Goal: Task Accomplishment & Management: Manage account settings

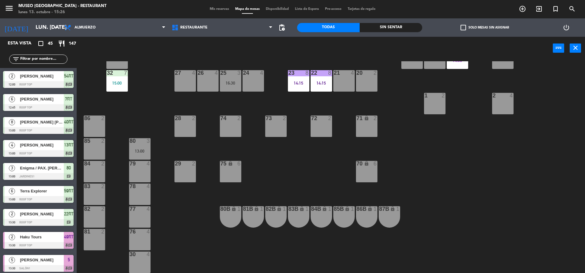
scroll to position [184, 0]
click at [148, 148] on div "80 3 13:00" at bounding box center [139, 148] width 21 height 21
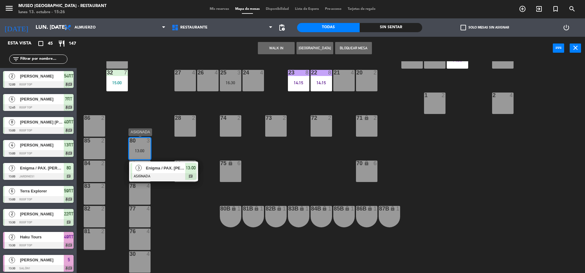
click at [161, 173] on div "Enigma / PAX. REINITZ x2" at bounding box center [165, 168] width 40 height 10
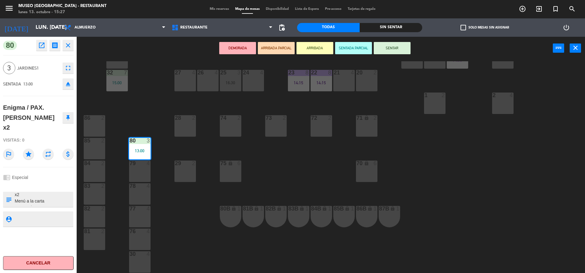
scroll to position [0, 0]
click at [138, 113] on div "44 5 49 2 54 5 16:30 64 2 15:00 48 2 15:30 53 3 15:00 63 2 14:05 43 4 14:52 62 …" at bounding box center [334, 167] width 503 height 213
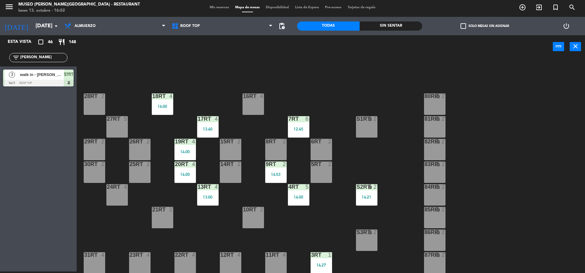
scroll to position [250, 0]
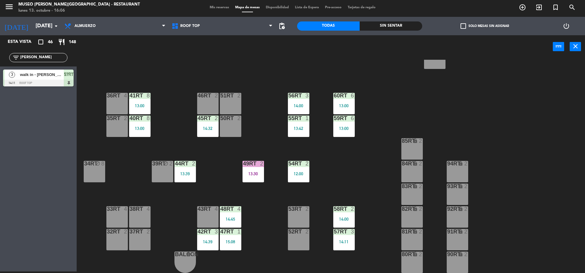
click at [218, 4] on div "menu [GEOGRAPHIC_DATA][PERSON_NAME] - Restaurant [DATE] 13. octubre - 16:06 Mis…" at bounding box center [292, 7] width 585 height 18
click at [203, 34] on div "Restaurante Roof Top Roof Top Restaurante Roof Top" at bounding box center [222, 26] width 107 height 18
click at [203, 30] on span "Roof Top" at bounding box center [222, 25] width 107 height 13
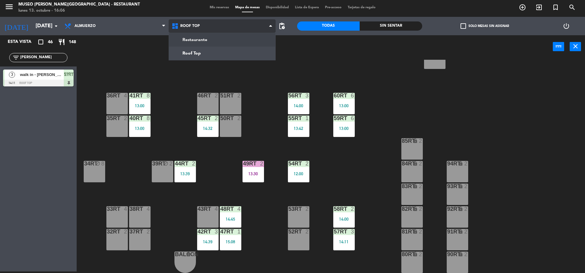
click at [211, 44] on ng-component "menu [GEOGRAPHIC_DATA][PERSON_NAME] - Restaurant [DATE] 13. octubre - 16:06 Mis…" at bounding box center [292, 135] width 585 height 275
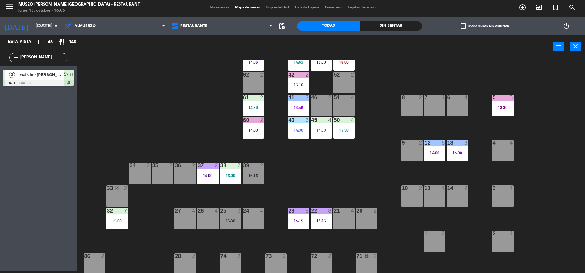
scroll to position [0, 0]
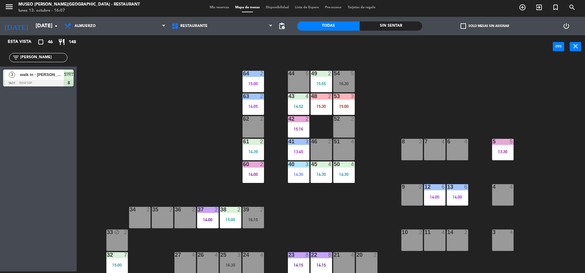
drag, startPoint x: 42, startPoint y: 60, endPoint x: 0, endPoint y: 61, distance: 41.7
click at [0, 61] on html "close × Museo [PERSON_NAME] Café - Restaurant × chrome_reader_mode Listado de R…" at bounding box center [292, 136] width 585 height 273
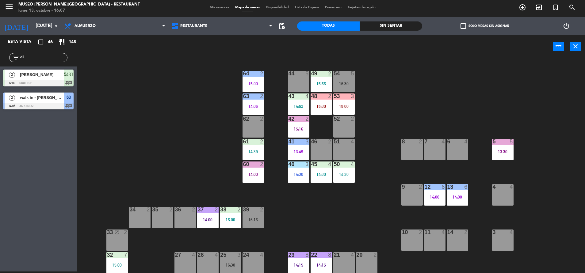
type input "d"
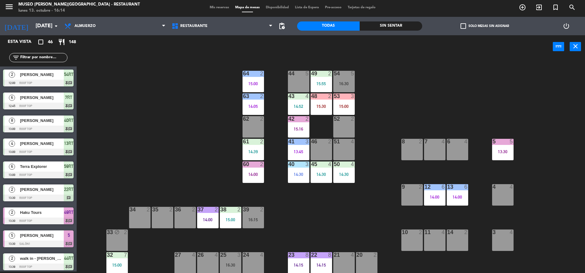
click at [33, 60] on input "text" at bounding box center [44, 57] width 48 height 7
click at [26, 57] on input "text" at bounding box center [44, 57] width 48 height 7
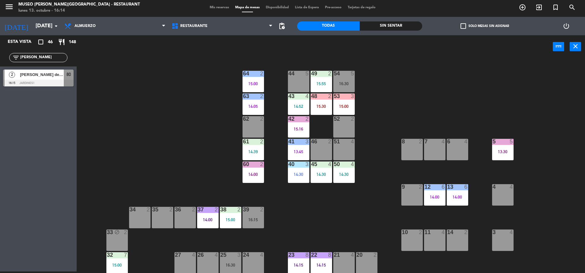
type input "[PERSON_NAME]"
click at [42, 87] on div "2 [PERSON_NAME] de la [PERSON_NAME] 16:15 Jardines1 80" at bounding box center [38, 78] width 77 height 23
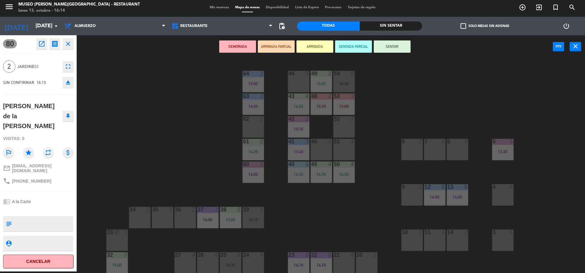
click at [252, 127] on div "62 2" at bounding box center [253, 126] width 21 height 21
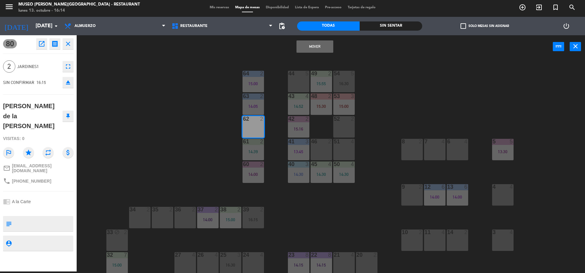
click at [319, 41] on button "Mover" at bounding box center [315, 46] width 37 height 12
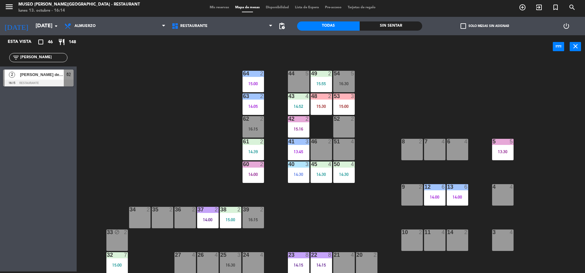
click at [252, 130] on div "16:15" at bounding box center [253, 129] width 21 height 4
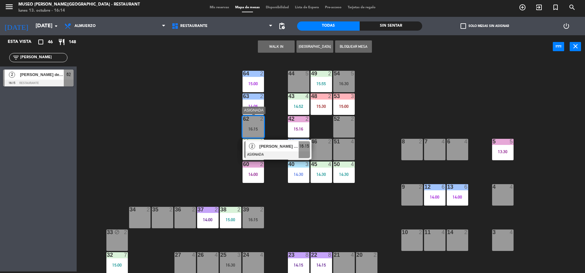
click at [268, 147] on span "[PERSON_NAME] de la [PERSON_NAME]" at bounding box center [279, 146] width 39 height 6
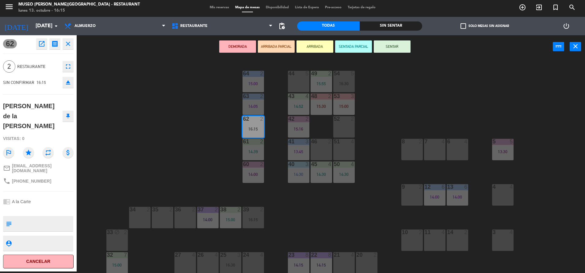
click at [35, 221] on textarea at bounding box center [43, 223] width 59 height 13
type textarea "m62"
click at [41, 135] on div "Visitas: 0" at bounding box center [38, 138] width 71 height 11
click at [402, 45] on button "SENTAR" at bounding box center [392, 46] width 37 height 12
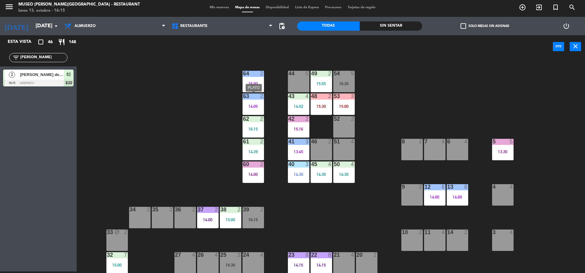
click at [252, 102] on div "63 2 14:05" at bounding box center [253, 104] width 21 height 21
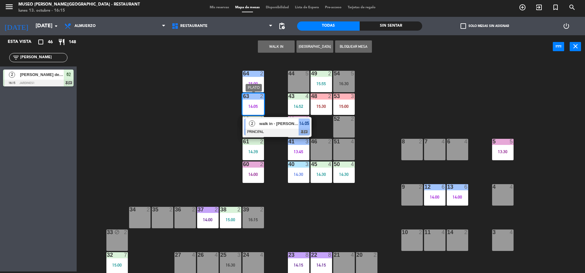
click at [267, 122] on span "walk in - [PERSON_NAME]" at bounding box center [279, 124] width 39 height 6
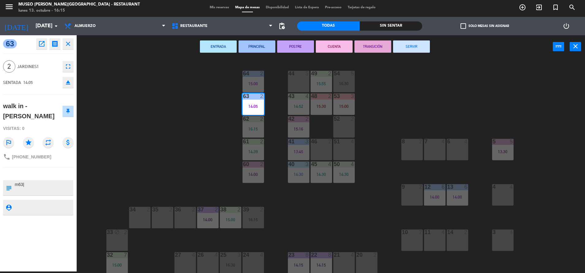
click at [423, 42] on button "SERVIR" at bounding box center [411, 46] width 37 height 12
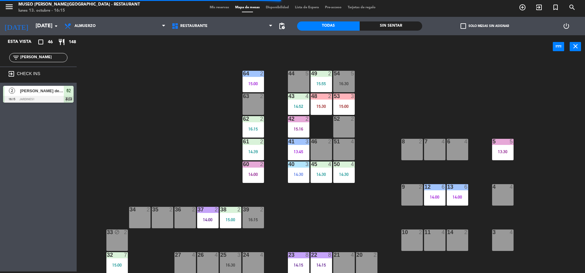
click at [251, 178] on div "60 2 14:00" at bounding box center [253, 172] width 21 height 21
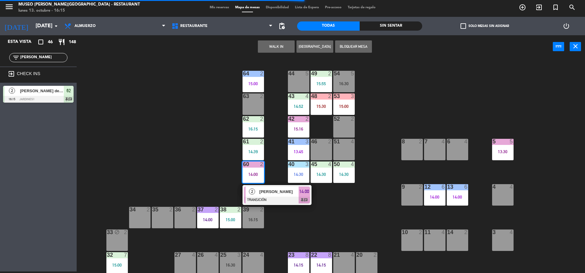
click at [266, 190] on span "[PERSON_NAME]" at bounding box center [279, 192] width 39 height 6
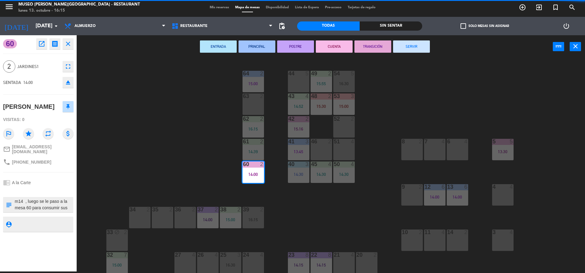
click at [413, 48] on button "SERVIR" at bounding box center [411, 46] width 37 height 12
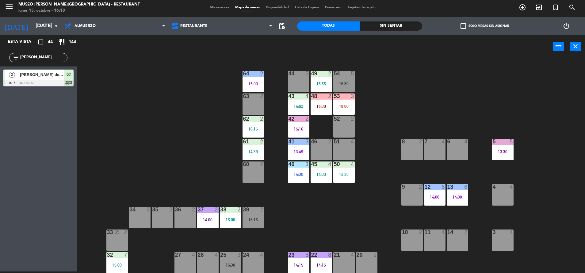
click at [356, 100] on div "44 5 49 2 15:55 54 5 16:30 64 2 15:00 48 2 15:30 53 3 15:00 63 2 43 4 14:52 62 …" at bounding box center [334, 166] width 503 height 213
click at [352, 100] on div "53 3 15:00" at bounding box center [343, 104] width 21 height 21
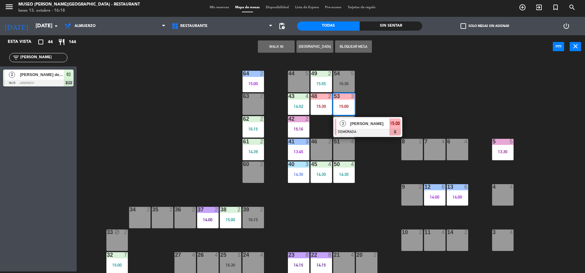
click at [364, 129] on div at bounding box center [368, 132] width 66 height 7
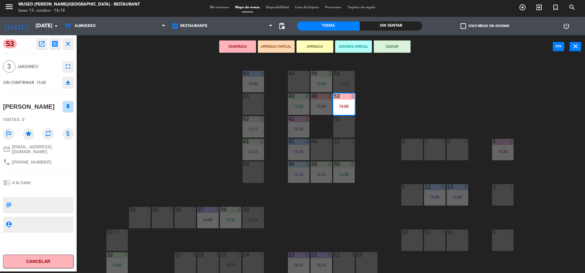
click at [41, 44] on icon "open_in_new" at bounding box center [41, 43] width 7 height 7
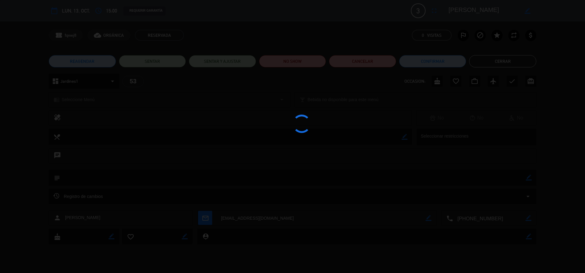
click at [298, 64] on div at bounding box center [292, 136] width 585 height 273
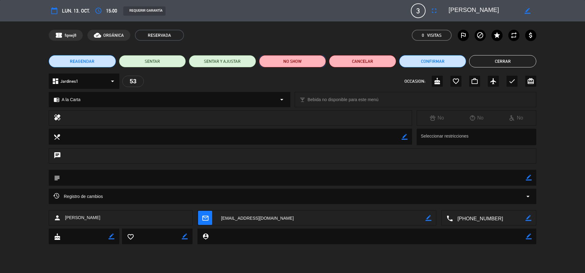
click at [298, 63] on button "NO SHOW" at bounding box center [292, 61] width 67 height 12
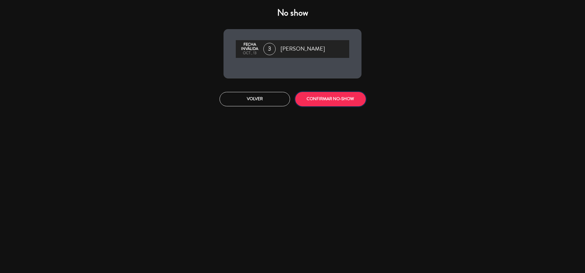
click at [332, 92] on button "CONFIRMAR NO-SHOW" at bounding box center [330, 99] width 71 height 14
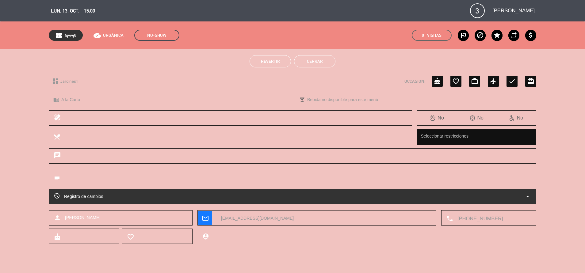
click at [315, 63] on button "Cerrar" at bounding box center [314, 61] width 41 height 12
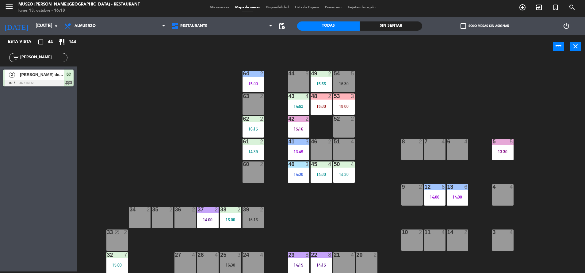
click at [321, 105] on div "15:30" at bounding box center [321, 106] width 21 height 4
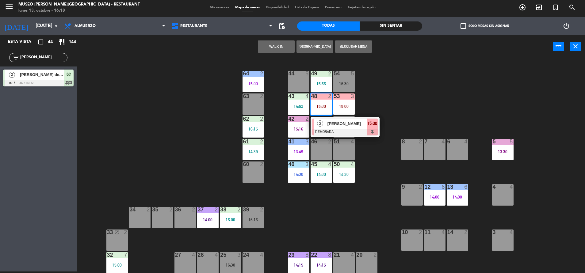
click at [330, 121] on span "[PERSON_NAME]" at bounding box center [347, 124] width 39 height 6
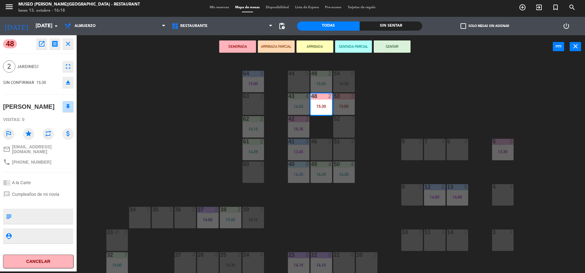
click at [42, 43] on icon "open_in_new" at bounding box center [41, 43] width 7 height 7
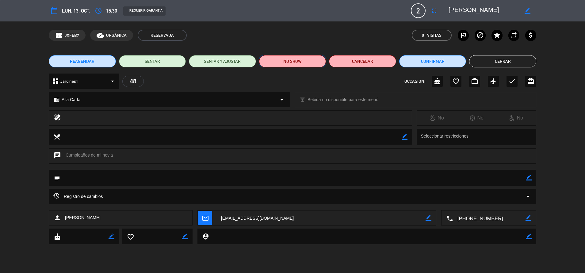
click at [305, 63] on button "NO SHOW" at bounding box center [292, 61] width 67 height 12
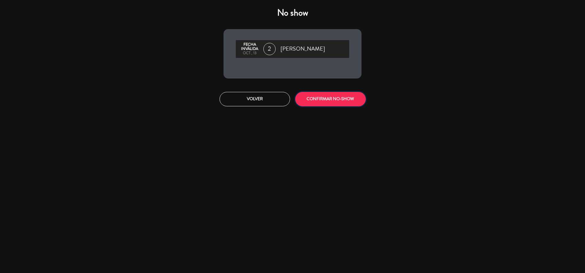
click at [328, 100] on button "CONFIRMAR NO-SHOW" at bounding box center [330, 99] width 71 height 14
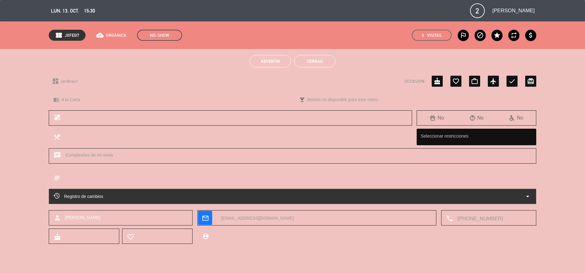
click at [304, 51] on div "Revertir Cerrar" at bounding box center [292, 61] width 585 height 25
click at [305, 60] on button "Cerrar" at bounding box center [314, 61] width 41 height 12
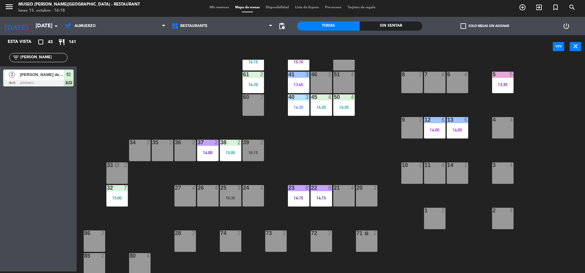
scroll to position [68, 0]
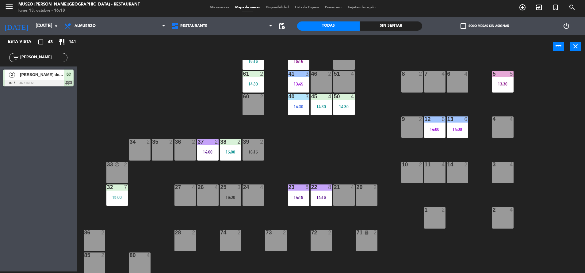
click at [229, 187] on div at bounding box center [230, 188] width 10 height 6
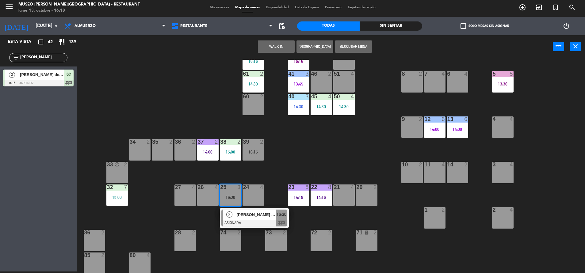
scroll to position [0, 0]
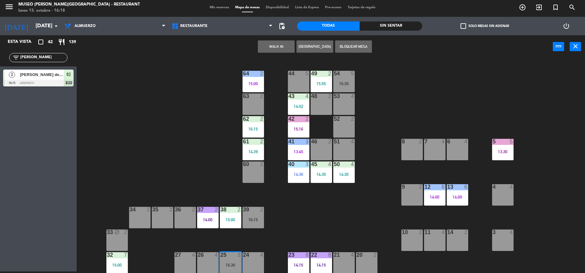
click at [334, 151] on div "51 4" at bounding box center [343, 149] width 21 height 21
click at [255, 39] on div "Mover WALK IN [GEOGRAPHIC_DATA] Bloquear Mesa power_input close" at bounding box center [315, 46] width 476 height 23
click at [253, 51] on button "Mover" at bounding box center [257, 46] width 37 height 12
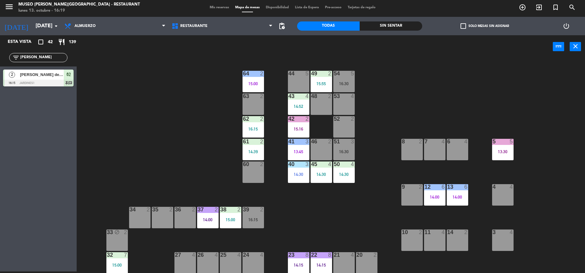
click at [252, 210] on div at bounding box center [253, 210] width 10 height 6
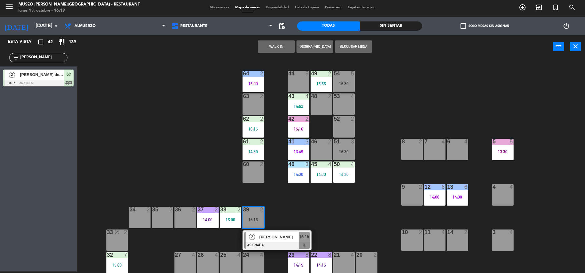
click at [339, 123] on div "52 2" at bounding box center [343, 126] width 21 height 21
click at [255, 44] on button "Mover" at bounding box center [257, 46] width 37 height 12
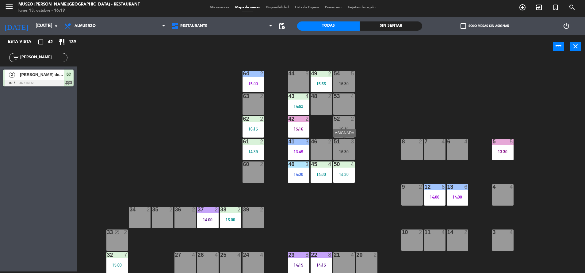
click at [351, 156] on div "51 3 16:30" at bounding box center [343, 149] width 21 height 21
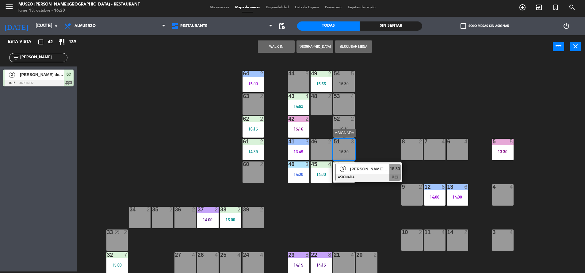
click at [377, 168] on span "[PERSON_NAME] x 3" at bounding box center [369, 169] width 39 height 6
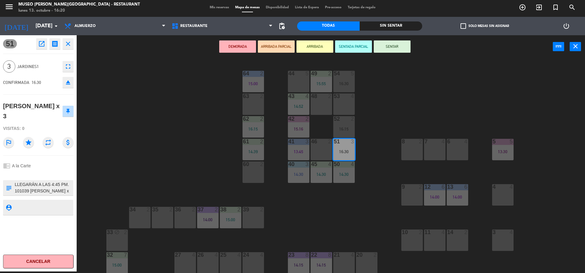
click at [234, 52] on button "DEMORADA" at bounding box center [237, 46] width 37 height 12
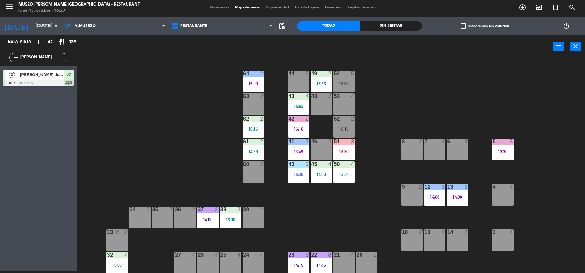
click at [356, 84] on div "44 5 49 2 15:55 54 5 16:30 64 2 15:00 48 2 53 4 63 2 43 4 14:52 62 2 16:15 42 2…" at bounding box center [334, 166] width 503 height 213
click at [352, 83] on div "16:30" at bounding box center [343, 84] width 21 height 4
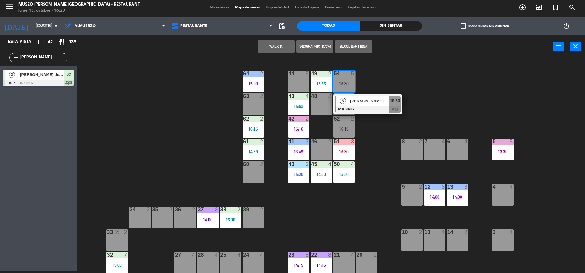
click at [376, 110] on div at bounding box center [368, 109] width 66 height 7
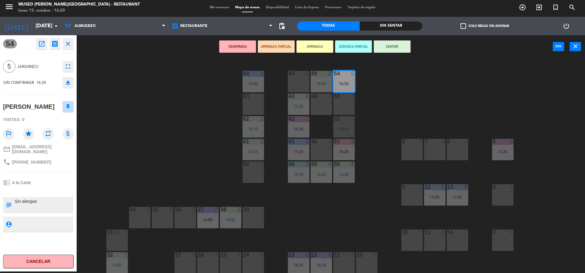
click at [243, 48] on button "DEMORADA" at bounding box center [237, 46] width 37 height 12
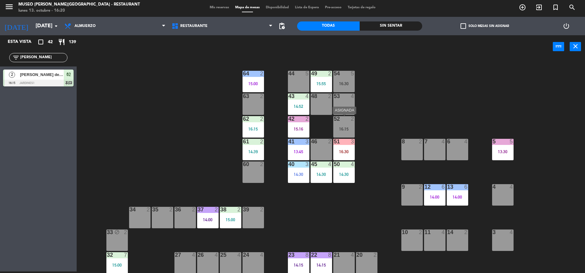
click at [338, 128] on div "16:15" at bounding box center [343, 129] width 21 height 4
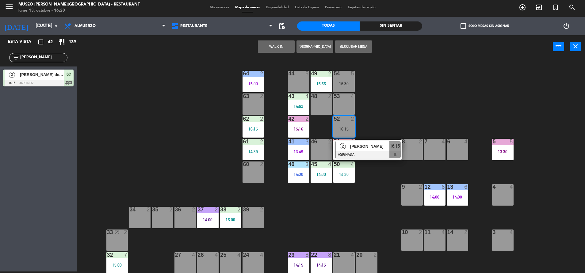
click at [370, 147] on span "[PERSON_NAME]" at bounding box center [369, 146] width 39 height 6
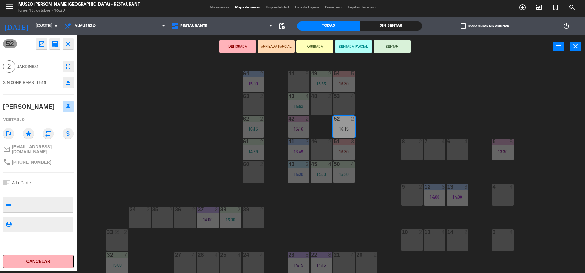
click at [235, 49] on button "DEMORADA" at bounding box center [237, 46] width 37 height 12
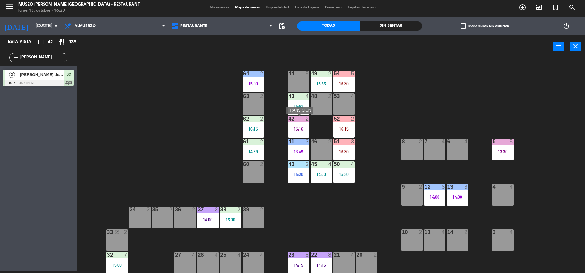
click at [295, 124] on div "42 2 15:16" at bounding box center [298, 126] width 21 height 21
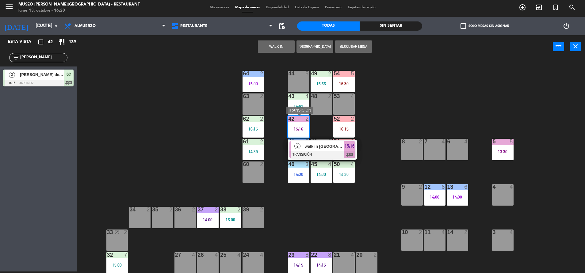
click at [329, 149] on span "walk in [GEOGRAPHIC_DATA]" at bounding box center [324, 146] width 39 height 6
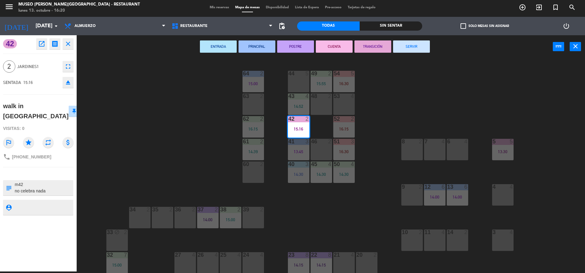
click at [408, 50] on button "SERVIR" at bounding box center [411, 46] width 37 height 12
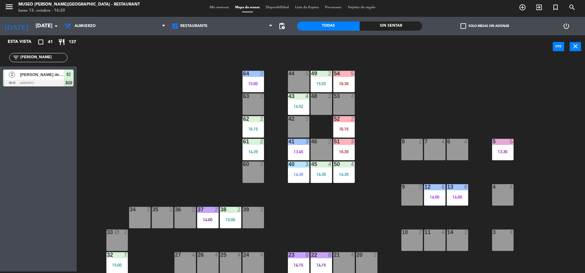
click at [171, 92] on div "44 5 49 2 15:55 54 5 16:30 64 2 15:00 48 2 53 4 63 2 43 4 14:52 62 2 16:15 42 2…" at bounding box center [334, 166] width 503 height 213
click at [33, 52] on div "filter_list [PERSON_NAME]" at bounding box center [38, 58] width 77 height 18
drag, startPoint x: 34, startPoint y: 57, endPoint x: -2, endPoint y: 66, distance: 37.3
click at [0, 66] on html "close × Museo [PERSON_NAME] Café - Restaurant × chrome_reader_mode Listado de R…" at bounding box center [292, 136] width 585 height 273
type input "[PERSON_NAME]"
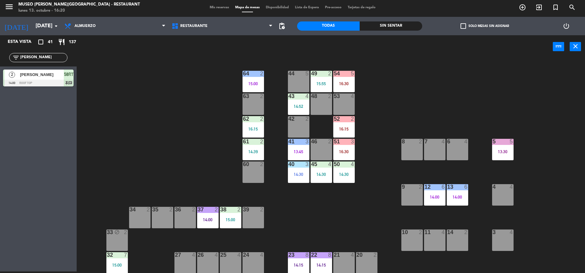
click at [204, 90] on div "44 5 49 2 15:55 54 5 16:30 64 2 15:00 48 2 53 4 63 2 43 4 14:52 62 2 16:15 42 2…" at bounding box center [334, 166] width 503 height 213
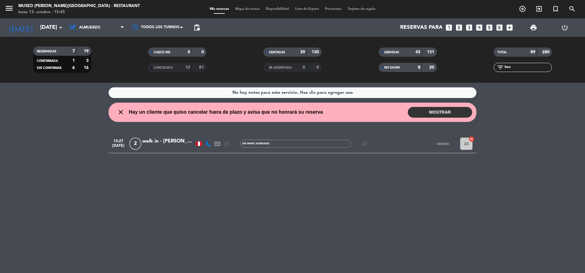
click at [431, 86] on ng-component "menu Museo Larco Café - Restaurant lunes 13. octubre - 15:45 Mis reservas Mapa …" at bounding box center [292, 136] width 585 height 273
type input "c&j"
click at [398, 53] on span "SERVIDAS" at bounding box center [391, 52] width 15 height 3
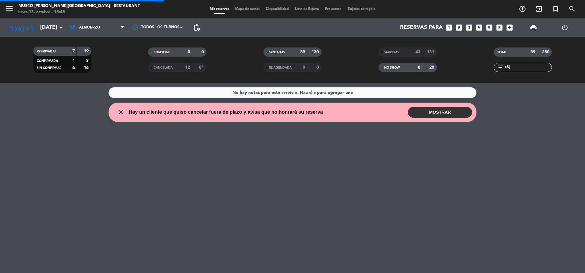
click at [403, 65] on div "NO SHOW" at bounding box center [394, 67] width 28 height 7
drag, startPoint x: 519, startPoint y: 68, endPoint x: 483, endPoint y: 75, distance: 36.5
click at [483, 75] on div "TOTAL 89 280 filter_list c&j" at bounding box center [522, 60] width 115 height 34
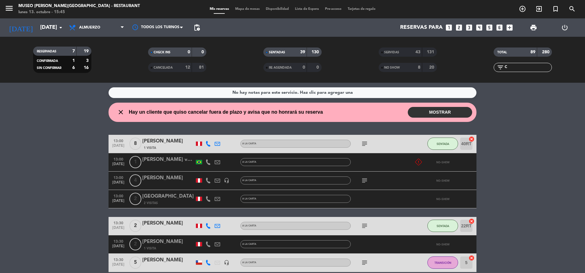
type input "C"
click at [393, 55] on div "SERVIDAS" at bounding box center [394, 52] width 28 height 7
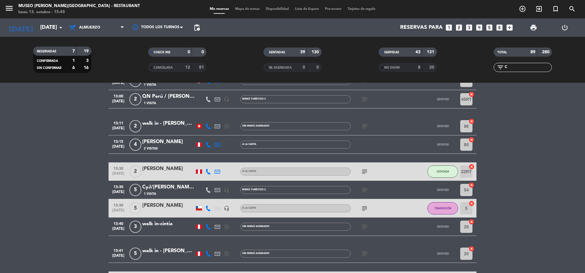
scroll to position [185, 0]
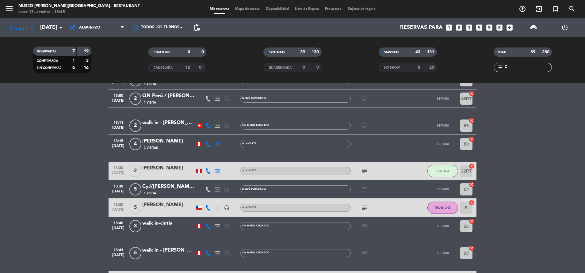
click at [172, 191] on div "1 Visita" at bounding box center [168, 193] width 52 height 5
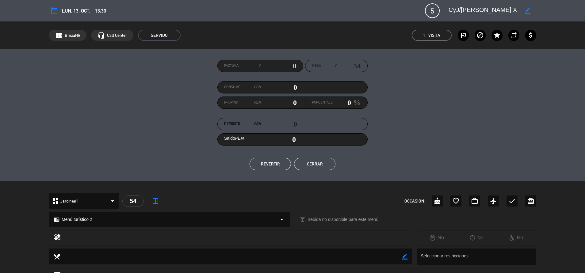
click at [330, 160] on button "Cerrar" at bounding box center [314, 164] width 41 height 12
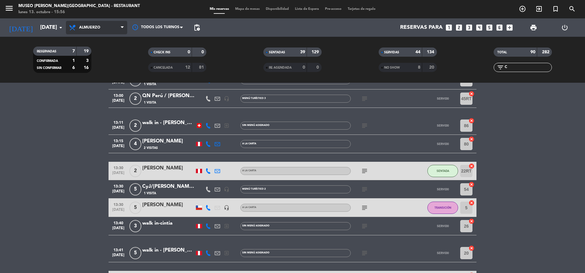
click at [95, 24] on span "Almuerzo" at bounding box center [96, 27] width 61 height 13
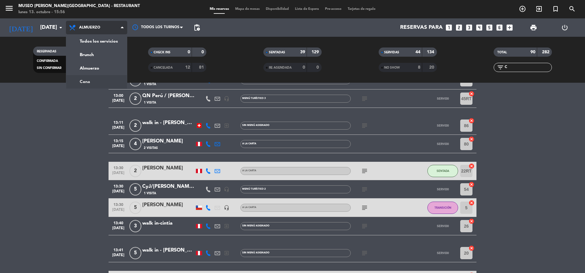
click at [106, 85] on ng-component "menu Museo Larco Café - Restaurant lunes 13. octubre - 15:56 Mis reservas Mapa …" at bounding box center [292, 136] width 585 height 273
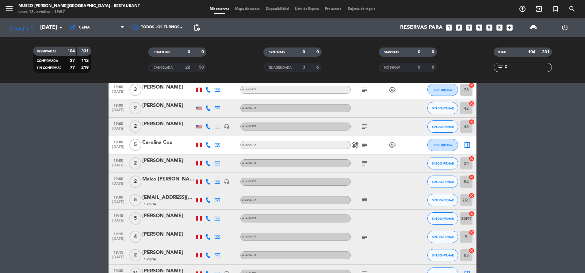
scroll to position [0, 0]
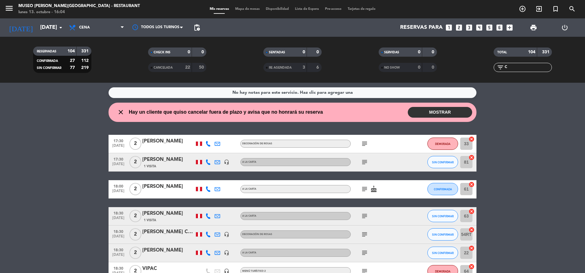
click at [246, 10] on span "Mapa de mesas" at bounding box center [247, 8] width 31 height 3
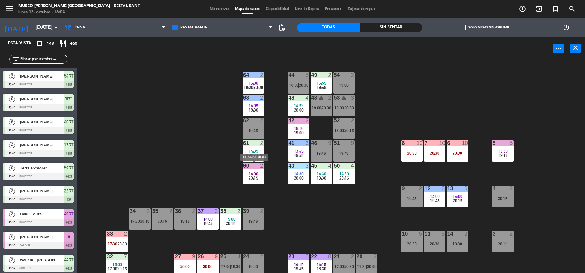
scroll to position [228, 0]
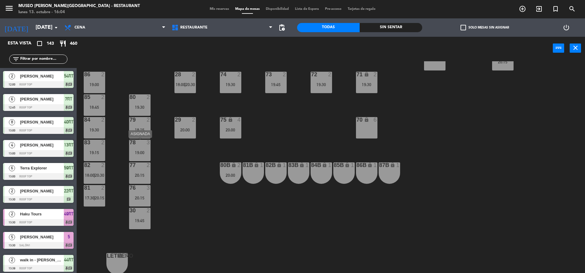
click at [141, 149] on div "78 3 19:00" at bounding box center [139, 150] width 21 height 21
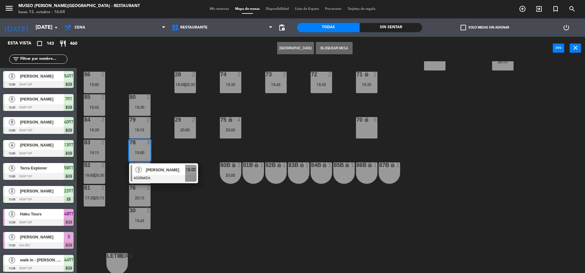
click at [256, 170] on div "81B lock 1" at bounding box center [253, 173] width 21 height 21
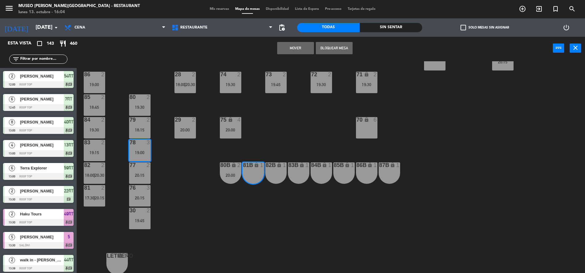
click at [294, 45] on button "Mover" at bounding box center [295, 48] width 37 height 12
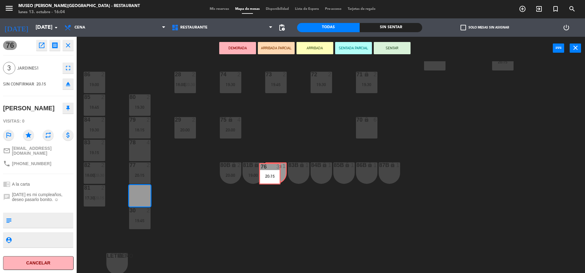
drag, startPoint x: 144, startPoint y: 195, endPoint x: 274, endPoint y: 173, distance: 131.9
click at [274, 173] on div "44 5 18:30 | 20:30 49 2 15:55 19:45 54 2 19:00 64 2 15:00 18:30 | 20:30 48 warn…" at bounding box center [334, 167] width 503 height 213
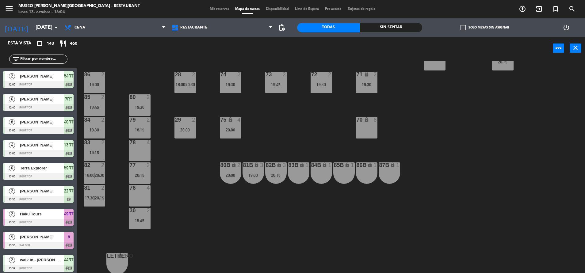
scroll to position [625, 0]
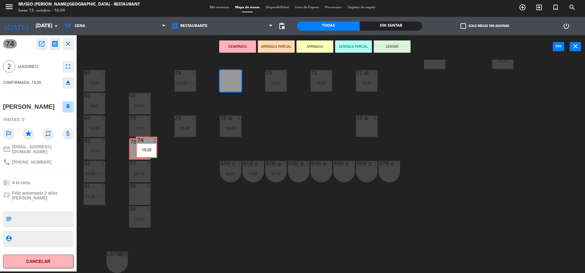
drag, startPoint x: 232, startPoint y: 77, endPoint x: 148, endPoint y: 141, distance: 105.9
click at [148, 141] on div "44 5 18:30 | 20:30 49 2 15:55 19:45 54 2 19:00 64 2 15:00 18:30 | 20:30 48 warn…" at bounding box center [334, 166] width 503 height 213
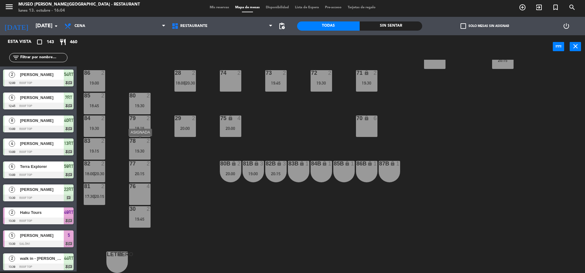
scroll to position [2, 0]
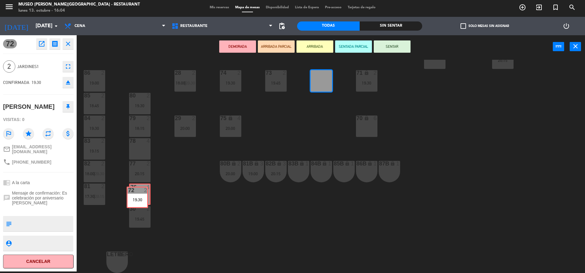
drag, startPoint x: 317, startPoint y: 80, endPoint x: 133, endPoint y: 197, distance: 217.9
click at [133, 197] on div "44 5 18:30 | 20:30 49 2 15:55 19:45 54 2 19:00 64 2 15:00 18:30 | 20:30 48 warn…" at bounding box center [334, 166] width 503 height 213
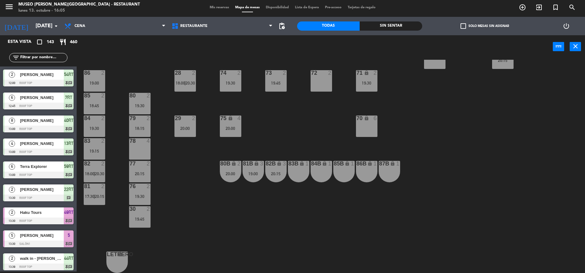
scroll to position [71, 0]
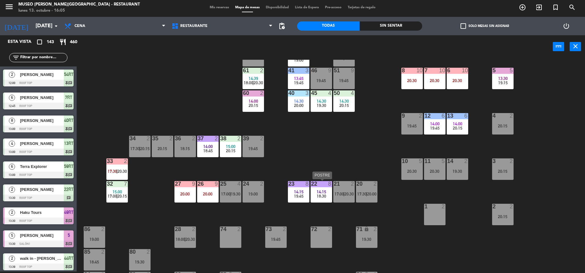
click at [324, 198] on span "18:30" at bounding box center [322, 196] width 10 height 5
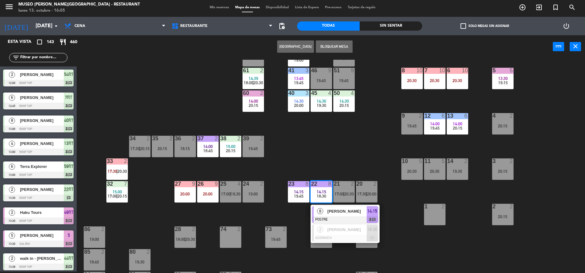
click at [334, 175] on div "44 5 18:30 | 20:30 49 2 15:55 19:45 54 2 19:00 64 2 15:00 18:30 | 20:30 48 warn…" at bounding box center [334, 166] width 503 height 213
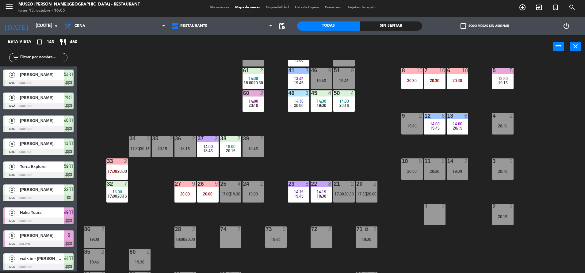
scroll to position [0, 0]
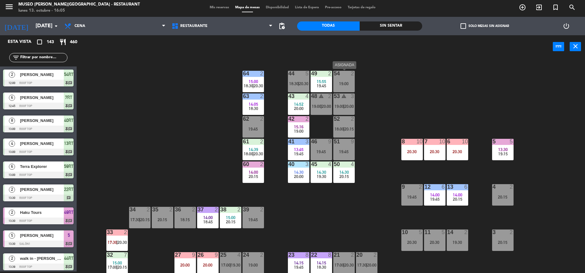
click at [342, 83] on div "19:00" at bounding box center [343, 84] width 21 height 4
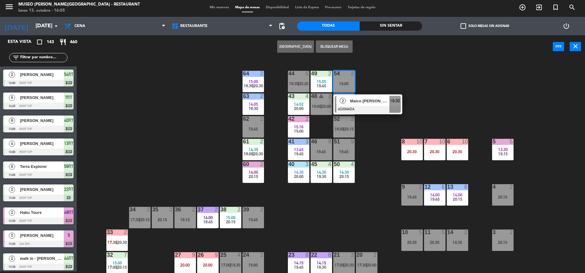
click at [354, 94] on div "3" at bounding box center [353, 97] width 4 height 6
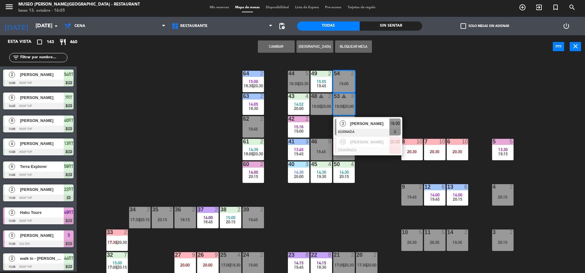
click at [410, 87] on div "44 5 18:30 | 20:30 49 2 15:55 19:45 54 2 19:00 64 2 15:00 18:30 | 20:30 48 warn…" at bounding box center [334, 166] width 503 height 213
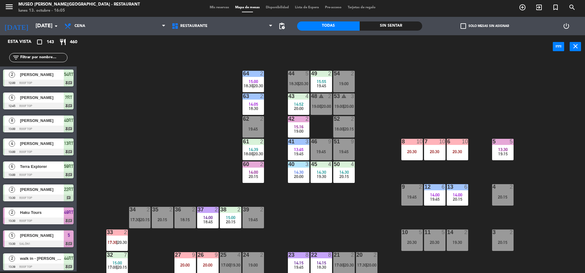
click at [349, 79] on div "54 2 19:00" at bounding box center [343, 81] width 21 height 21
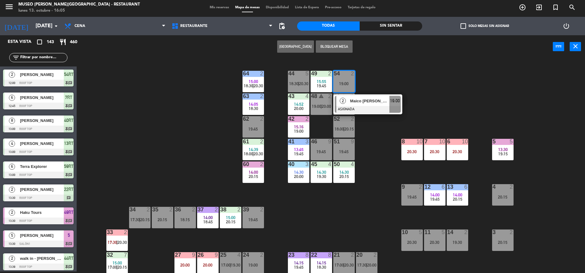
click at [373, 101] on span "Maico Kevin Santur cayao" at bounding box center [369, 101] width 39 height 6
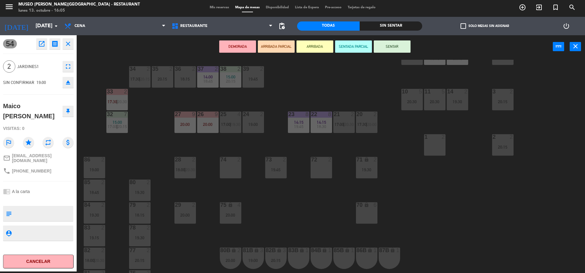
scroll to position [154, 0]
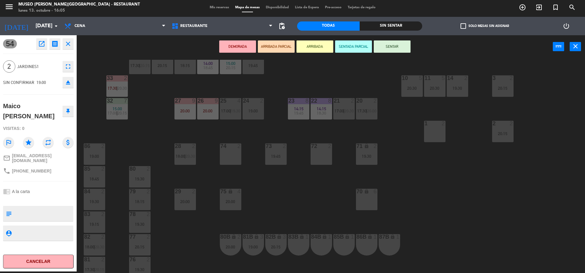
click at [369, 200] on div "70 lock 6" at bounding box center [366, 199] width 21 height 21
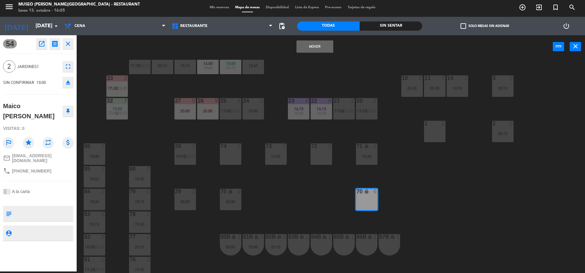
click at [317, 48] on button "Mover" at bounding box center [315, 46] width 37 height 12
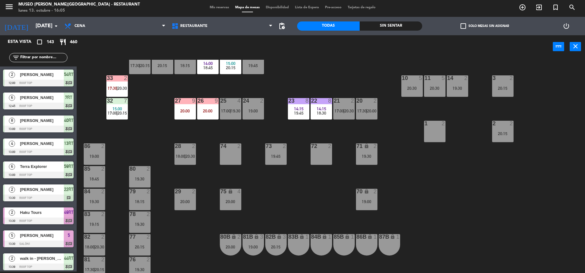
click at [437, 92] on div "11 5 20:30" at bounding box center [434, 85] width 21 height 21
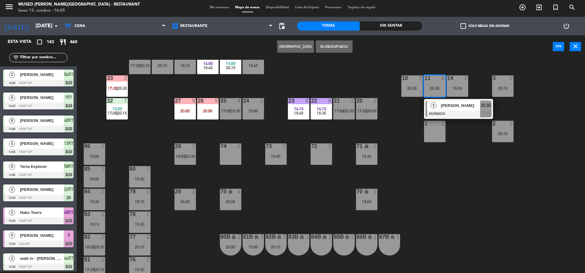
click at [447, 109] on div "Jorge Arbildo" at bounding box center [460, 106] width 40 height 10
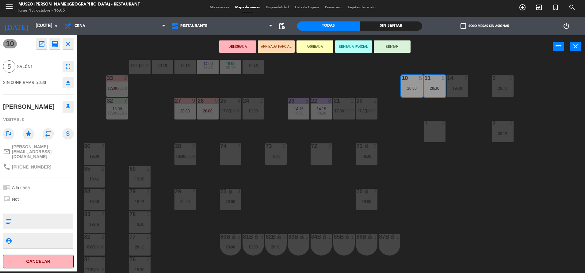
scroll to position [0, 0]
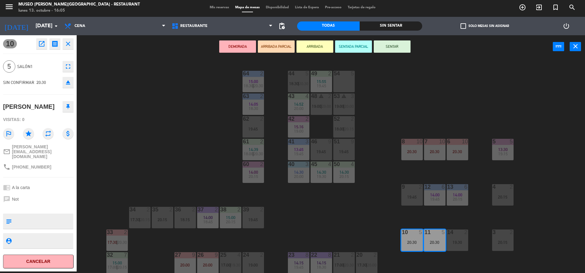
click at [347, 83] on div "54 5" at bounding box center [343, 81] width 21 height 21
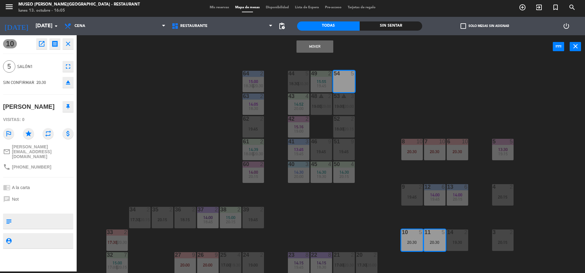
click at [313, 50] on button "Mover" at bounding box center [315, 46] width 37 height 12
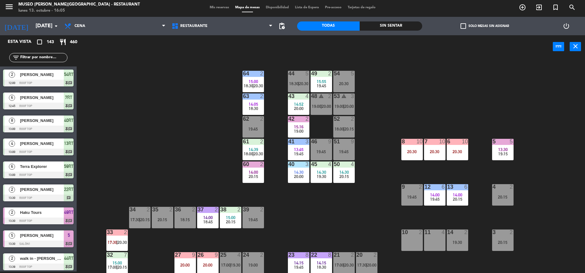
scroll to position [993, 0]
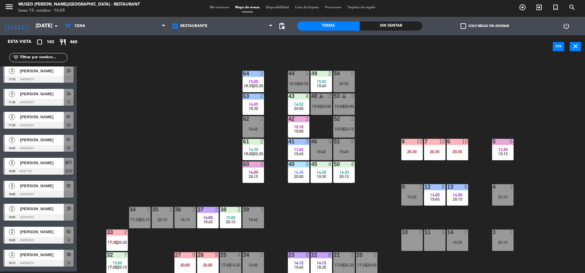
click at [293, 80] on div "44 5 18:30 | 20:30" at bounding box center [298, 81] width 21 height 21
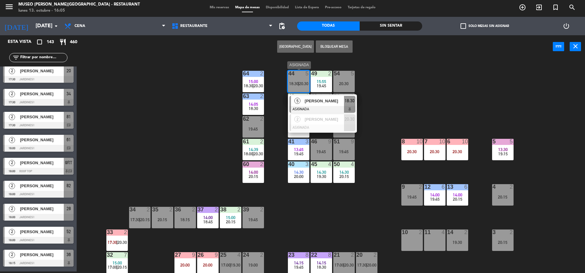
click at [313, 107] on div at bounding box center [323, 109] width 66 height 7
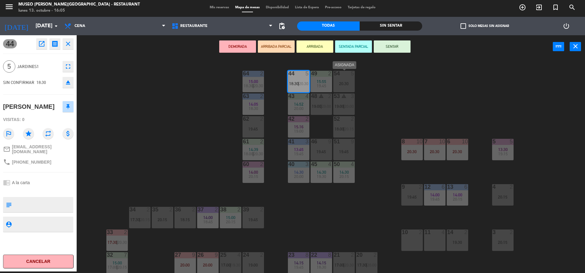
click at [344, 75] on div at bounding box center [344, 74] width 10 height 6
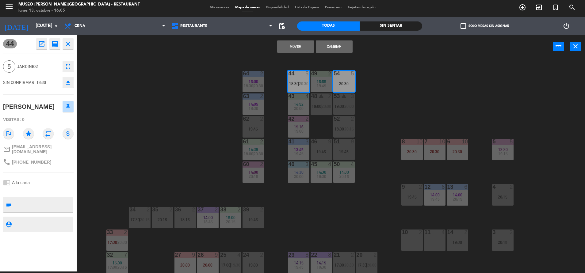
click at [296, 37] on div "Mover Cambiar power_input close" at bounding box center [315, 46] width 476 height 23
click at [297, 40] on div "Mover Cambiar power_input close" at bounding box center [315, 46] width 476 height 23
click at [298, 41] on button "Mover" at bounding box center [295, 46] width 37 height 12
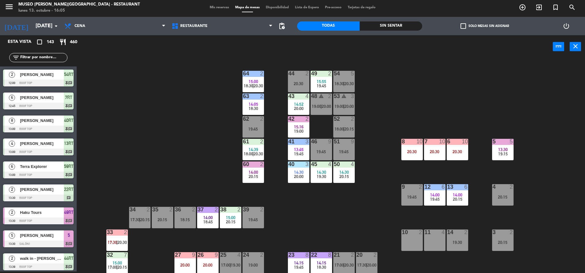
scroll to position [2, 0]
click at [302, 83] on span "20:30" at bounding box center [304, 83] width 10 height 5
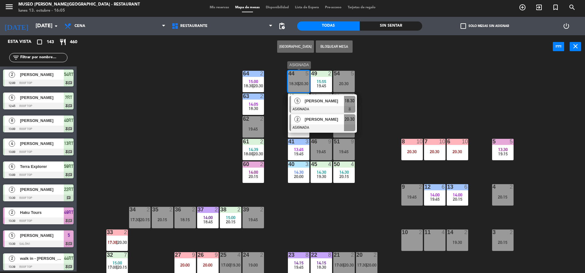
click at [309, 123] on div "Jordano Hidalgo" at bounding box center [324, 119] width 40 height 10
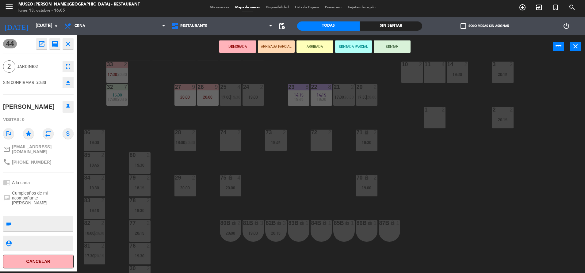
scroll to position [228, 0]
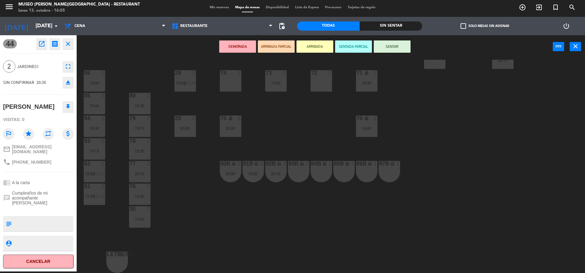
click at [299, 176] on div "83B lock 1" at bounding box center [298, 171] width 21 height 21
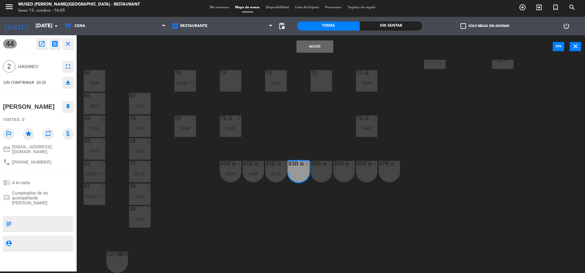
click at [318, 46] on button "Mover" at bounding box center [315, 46] width 37 height 12
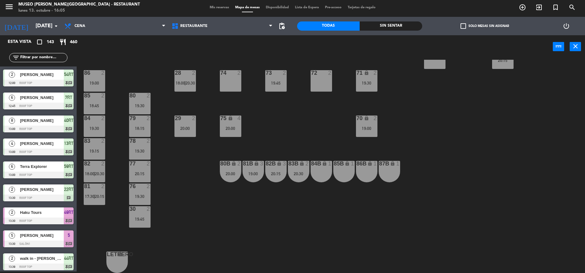
scroll to position [970, 0]
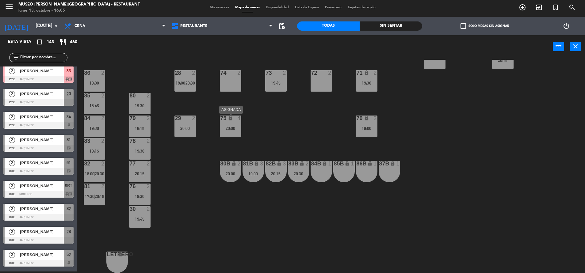
click at [229, 132] on div "75 lock 4 20:00" at bounding box center [230, 126] width 21 height 21
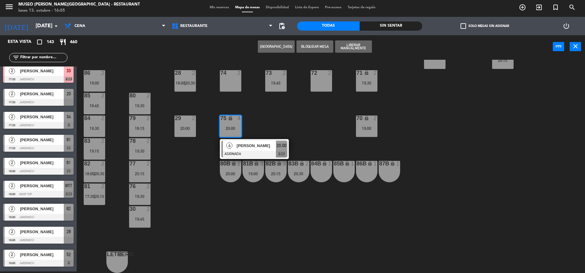
click at [243, 141] on div "Yessenia Pereda diaz" at bounding box center [256, 146] width 40 height 10
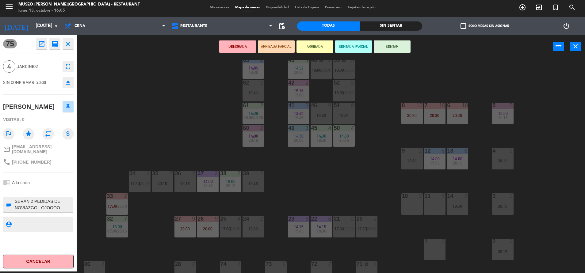
scroll to position [0, 0]
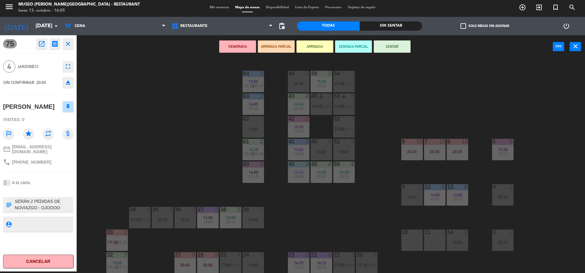
drag, startPoint x: 367, startPoint y: 208, endPoint x: 333, endPoint y: 204, distance: 34.3
click at [333, 204] on div "44 2 20:30 49 2 15:55 19:45 54 5 18:30 | 20:30 64 2 15:00 18:30 | 20:30 48 warn…" at bounding box center [334, 166] width 503 height 213
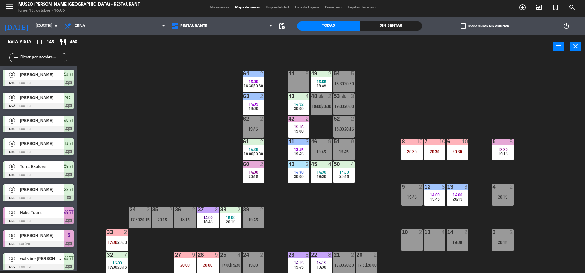
scroll to position [372, 0]
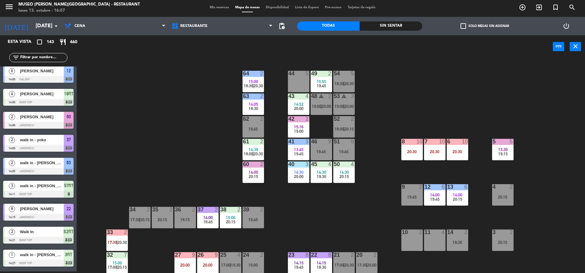
click at [42, 60] on input "text" at bounding box center [44, 57] width 48 height 7
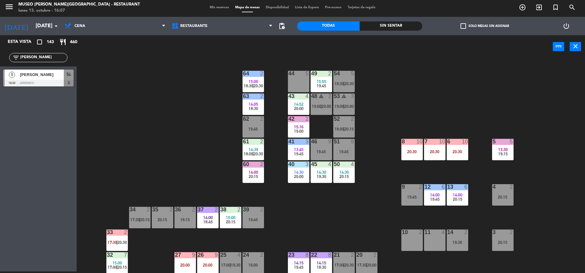
type input "[PERSON_NAME]"
click at [36, 126] on div "Esta vista crop_square 143 restaurant 460 filter_list diana 5 diana riquelme 18…" at bounding box center [38, 153] width 77 height 236
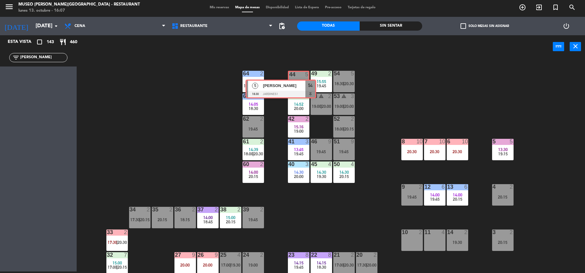
drag, startPoint x: 52, startPoint y: 73, endPoint x: 294, endPoint y: 82, distance: 242.8
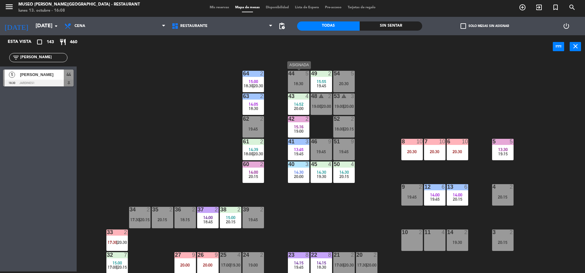
click at [294, 77] on div "44 5 18:30" at bounding box center [298, 81] width 21 height 21
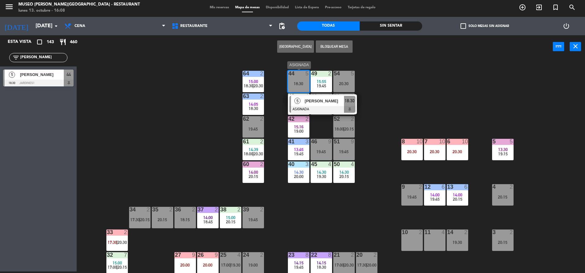
click at [317, 102] on span "diana riquelme" at bounding box center [324, 101] width 39 height 6
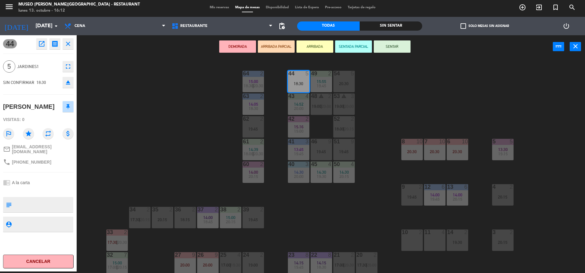
click at [187, 95] on div "44 5 18:30 49 2 15:55 19:45 54 5 20:30 64 2 15:00 18:30 | 20:30 48 warning 2 19…" at bounding box center [334, 166] width 503 height 213
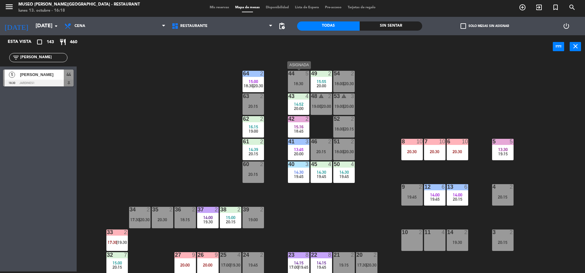
click at [294, 84] on div "18:30" at bounding box center [298, 84] width 21 height 4
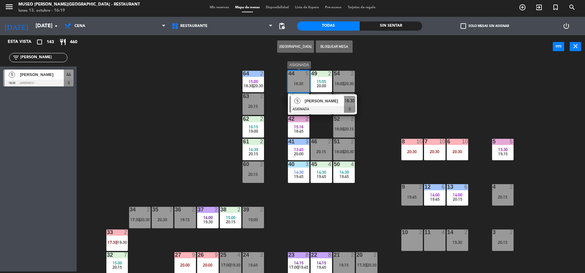
click at [306, 105] on div "diana riquelme" at bounding box center [324, 101] width 40 height 10
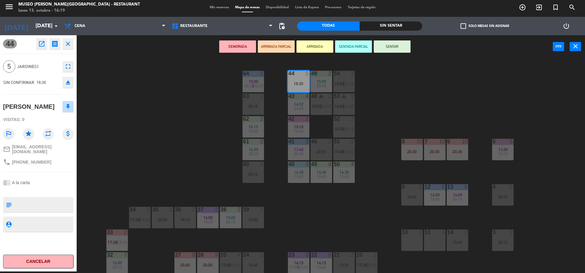
click at [261, 45] on button "ARRIBADA PARCIAL" at bounding box center [276, 46] width 37 height 12
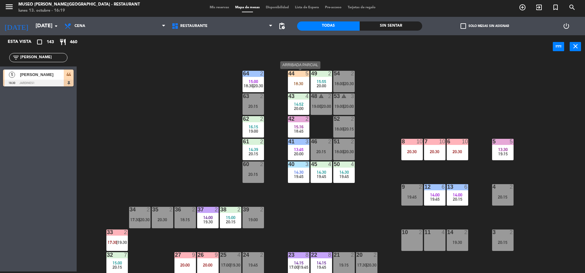
click at [289, 79] on div "44 5 18:30" at bounding box center [298, 81] width 21 height 21
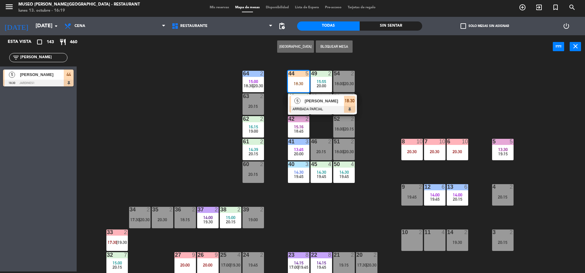
click at [315, 102] on span "diana riquelme" at bounding box center [324, 101] width 39 height 6
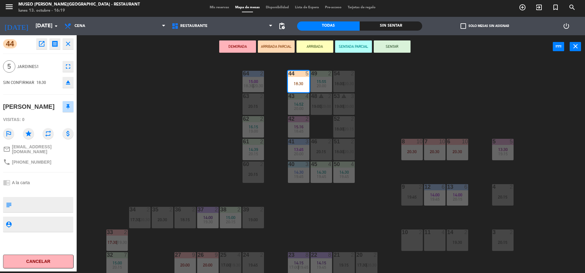
click at [26, 199] on textarea at bounding box center [43, 204] width 59 height 13
type textarea "llegó 16:19"
click at [47, 181] on div "chrome_reader_mode A la carta" at bounding box center [38, 183] width 71 height 12
click at [195, 118] on div "44 5 18:30 49 2 15:55 20:00 54 2 18:00 | 20:30 64 2 15:00 18:30 | 20:30 48 warn…" at bounding box center [334, 166] width 503 height 213
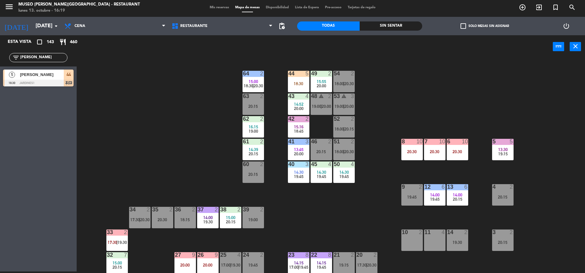
click at [213, 9] on span "Mis reservas" at bounding box center [219, 7] width 25 height 3
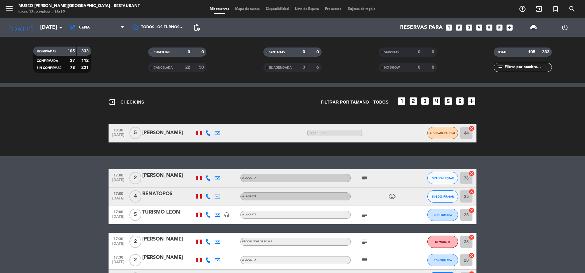
scroll to position [41, 0]
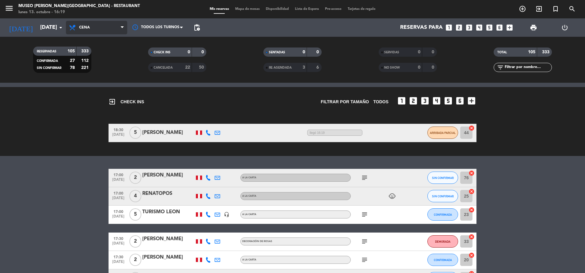
click at [102, 31] on span "Cena" at bounding box center [96, 27] width 61 height 13
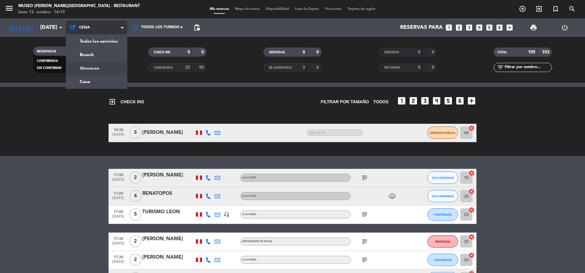
click at [100, 64] on div "menu Museo Larco Café - Restaurant lunes 13. octubre - 16:19 Mis reservas Mapa …" at bounding box center [292, 41] width 585 height 83
